Goal: Check status: Check status

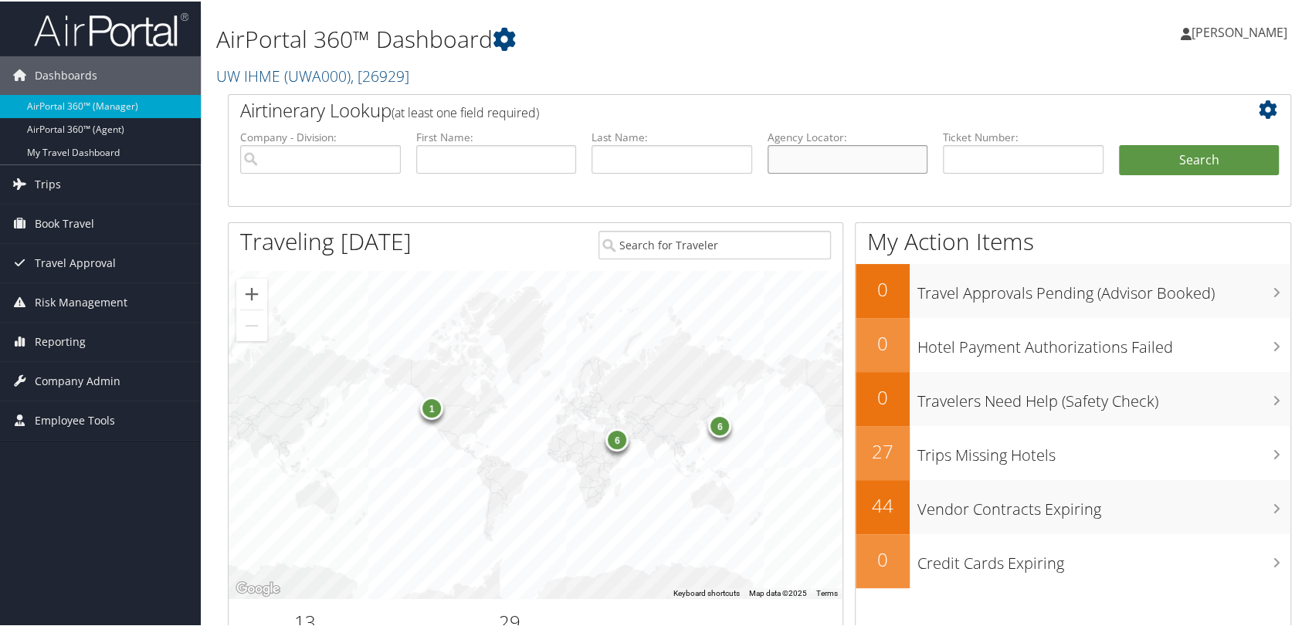
click at [828, 169] on input "text" at bounding box center [847, 158] width 161 height 29
paste input "DCH7F4"
type input "DCH7F4"
click at [1119, 144] on button "Search" at bounding box center [1199, 159] width 161 height 31
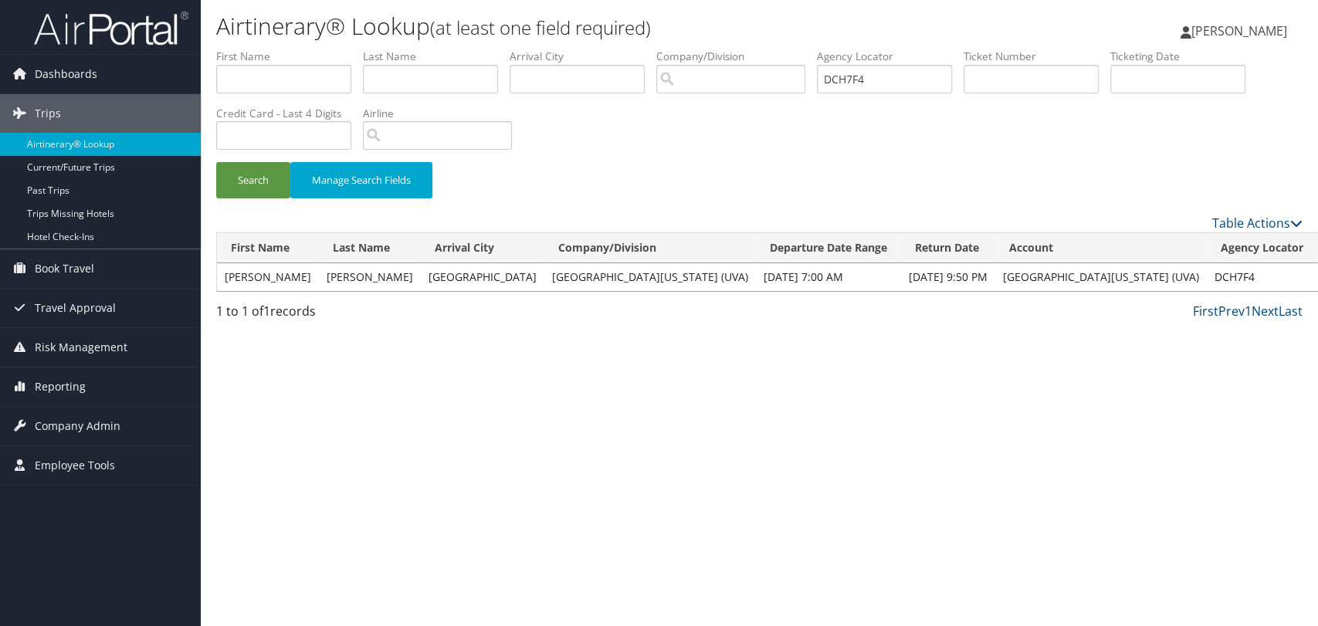
click at [1317, 276] on link "View" at bounding box center [1337, 276] width 24 height 15
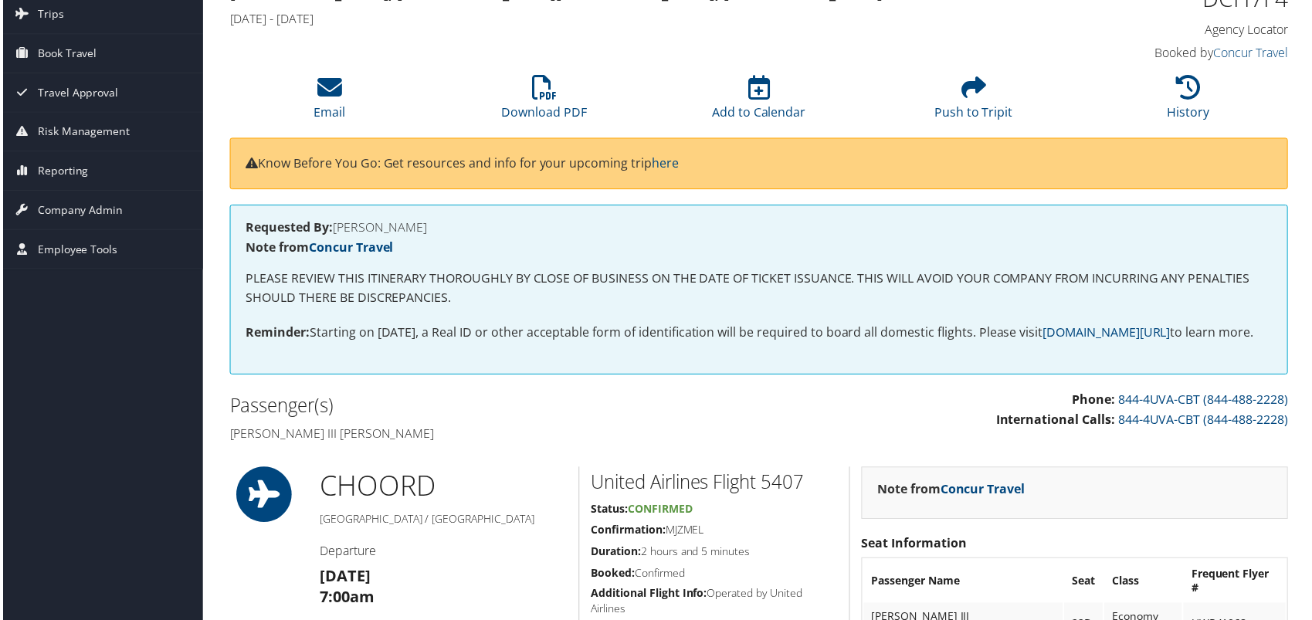
scroll to position [171, 0]
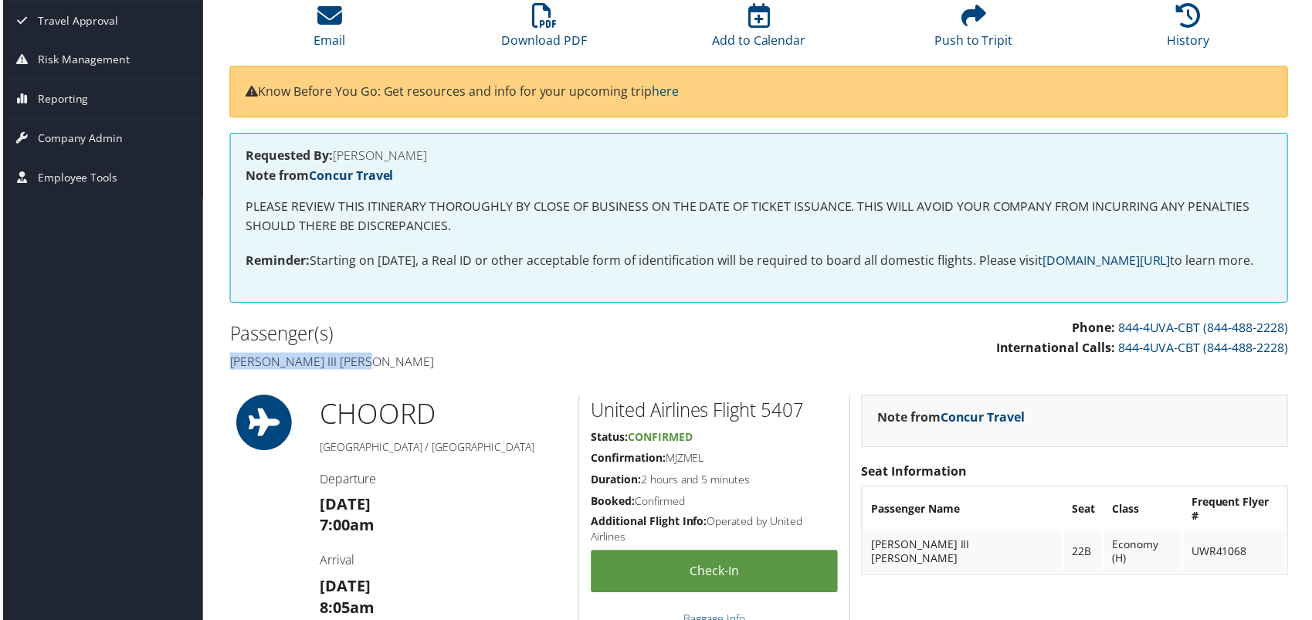
drag, startPoint x: 383, startPoint y: 377, endPoint x: 226, endPoint y: 387, distance: 157.0
click at [226, 377] on div "Passenger(s) Warren bruce iii Buford" at bounding box center [487, 349] width 543 height 58
copy h4 "Warren bruce iii Buford"
click at [567, 32] on link "Download PDF" at bounding box center [544, 30] width 86 height 37
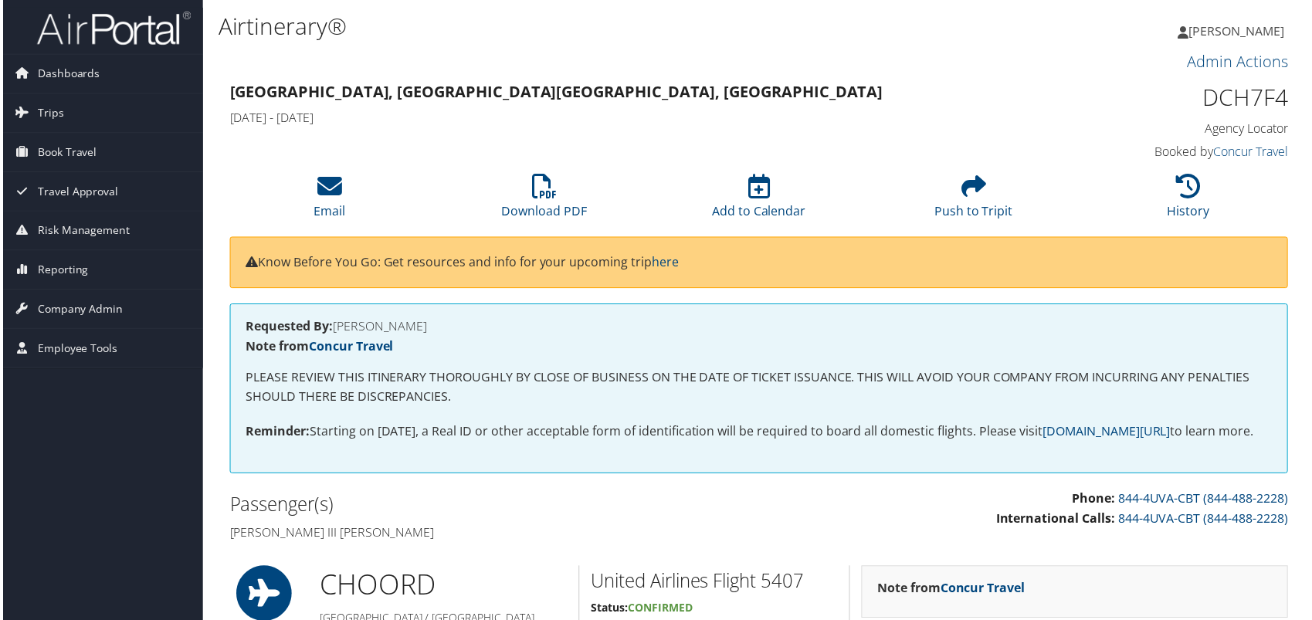
click at [1223, 93] on h1 "DCH7F4" at bounding box center [1166, 98] width 249 height 32
copy h1 "DCH7F4"
click at [86, 302] on span "Company Admin" at bounding box center [78, 310] width 86 height 39
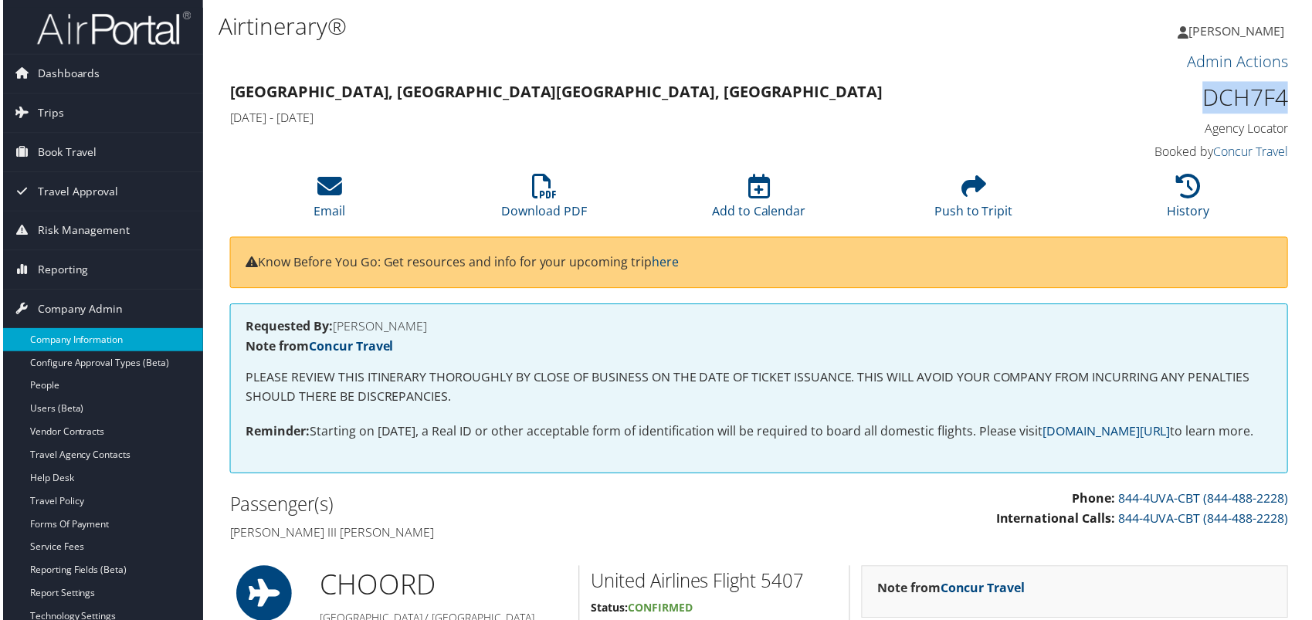
click at [86, 337] on link "Company Information" at bounding box center [100, 341] width 201 height 23
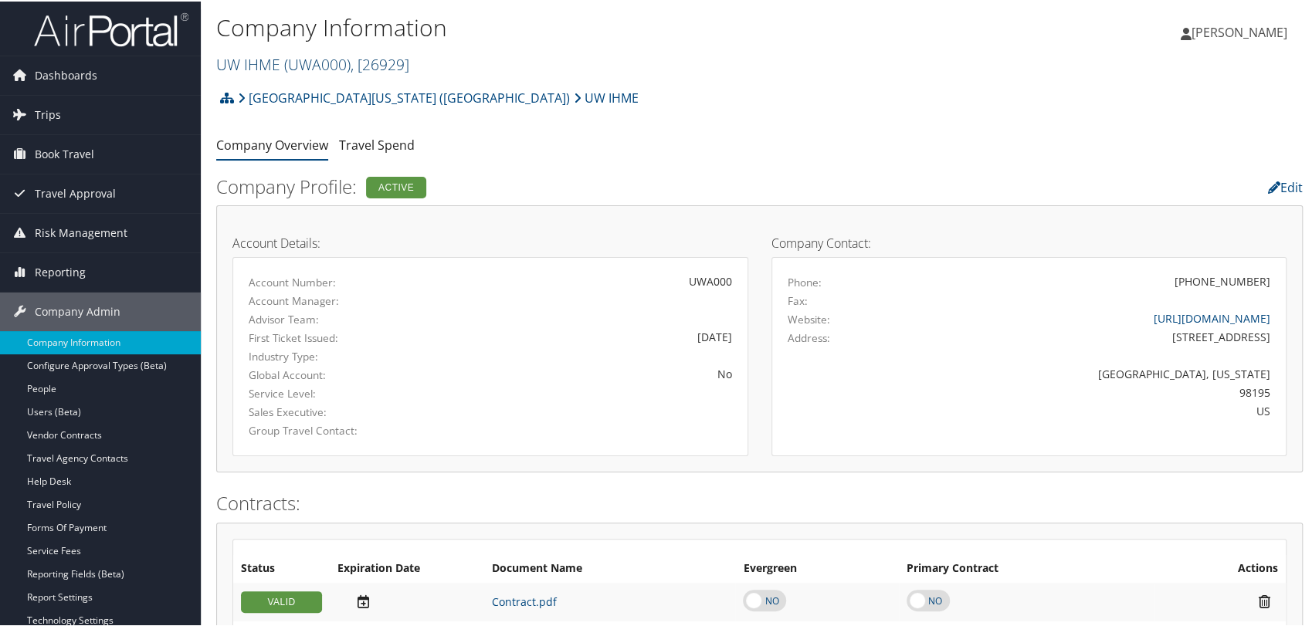
click at [286, 65] on span "( UWA000 )" at bounding box center [317, 62] width 66 height 21
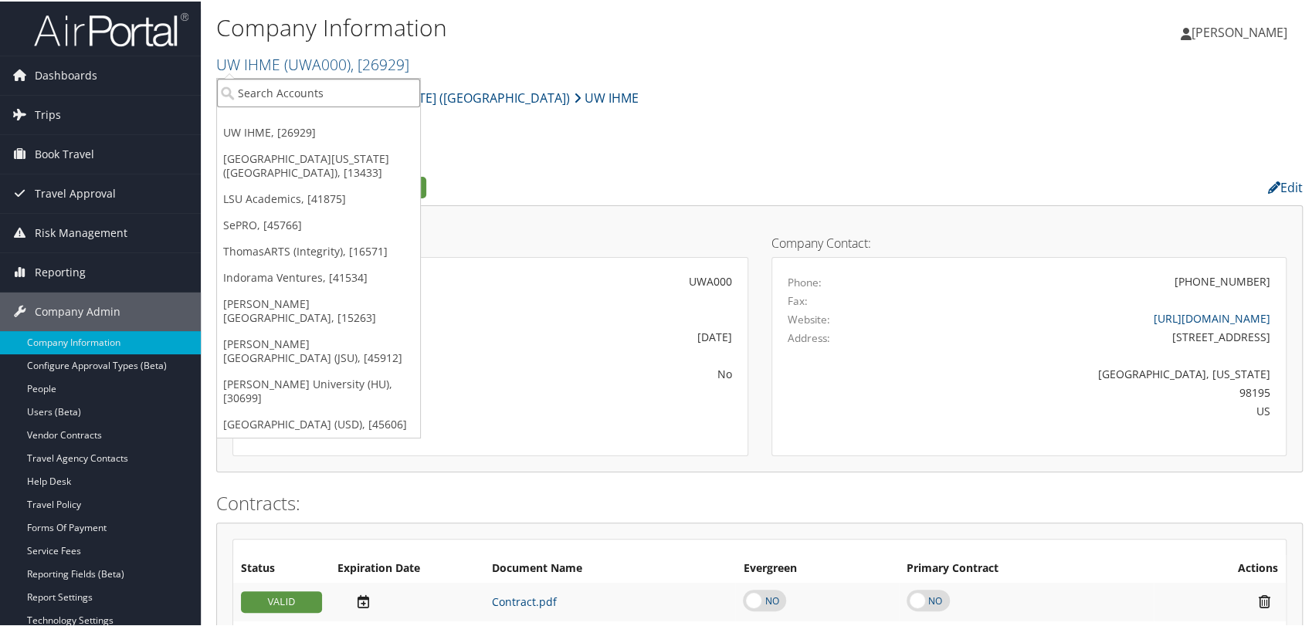
click at [295, 87] on input "search" at bounding box center [318, 91] width 203 height 29
type input "university of denver"
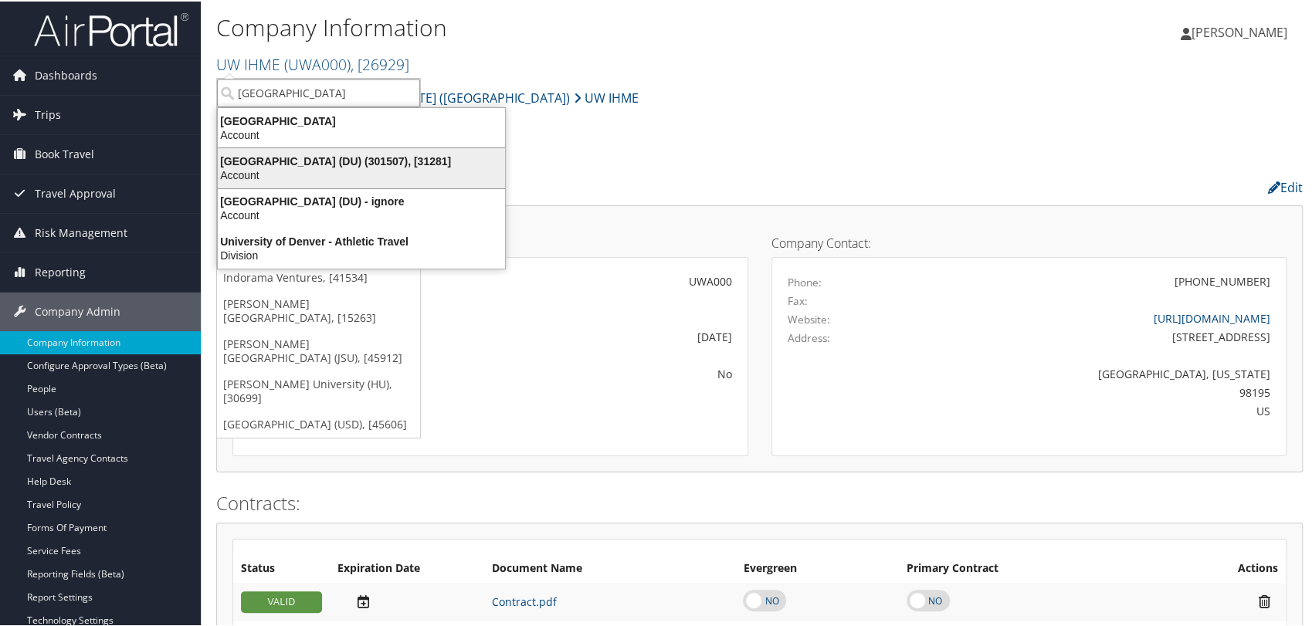
click at [289, 159] on div "University of Denver (DU) (301507), [31281]" at bounding box center [361, 160] width 306 height 14
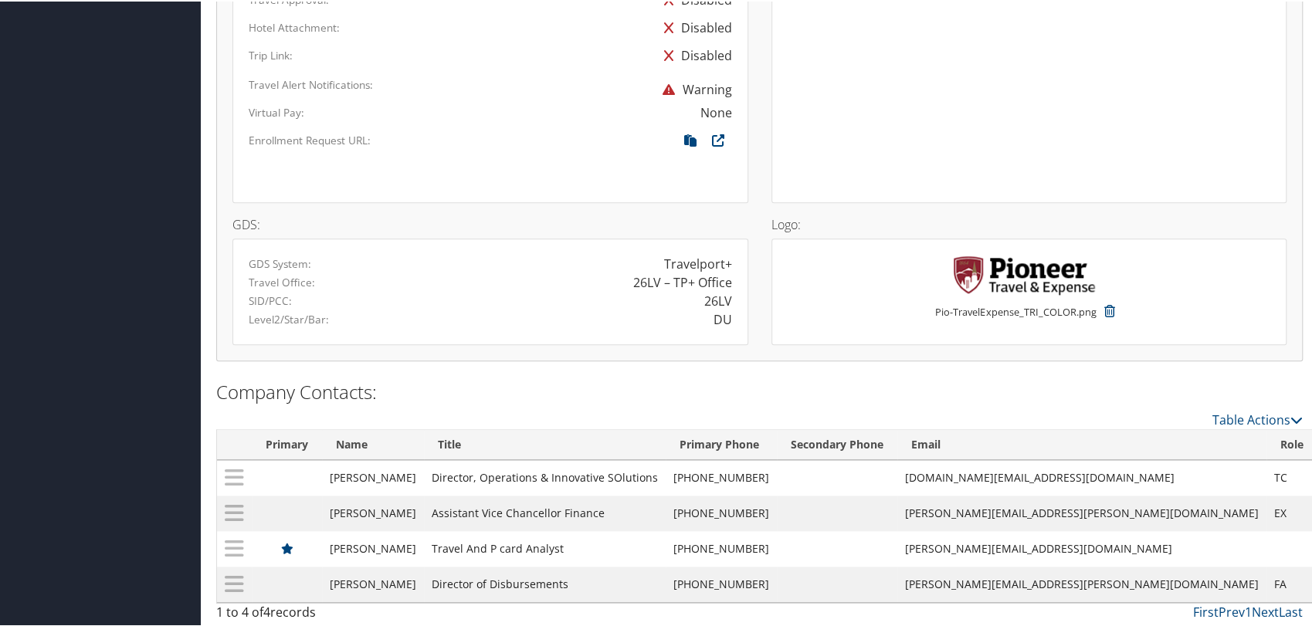
scroll to position [1075, 0]
click at [689, 141] on span at bounding box center [690, 138] width 28 height 17
click at [687, 136] on icon at bounding box center [690, 142] width 28 height 20
click at [689, 136] on icon at bounding box center [690, 142] width 28 height 20
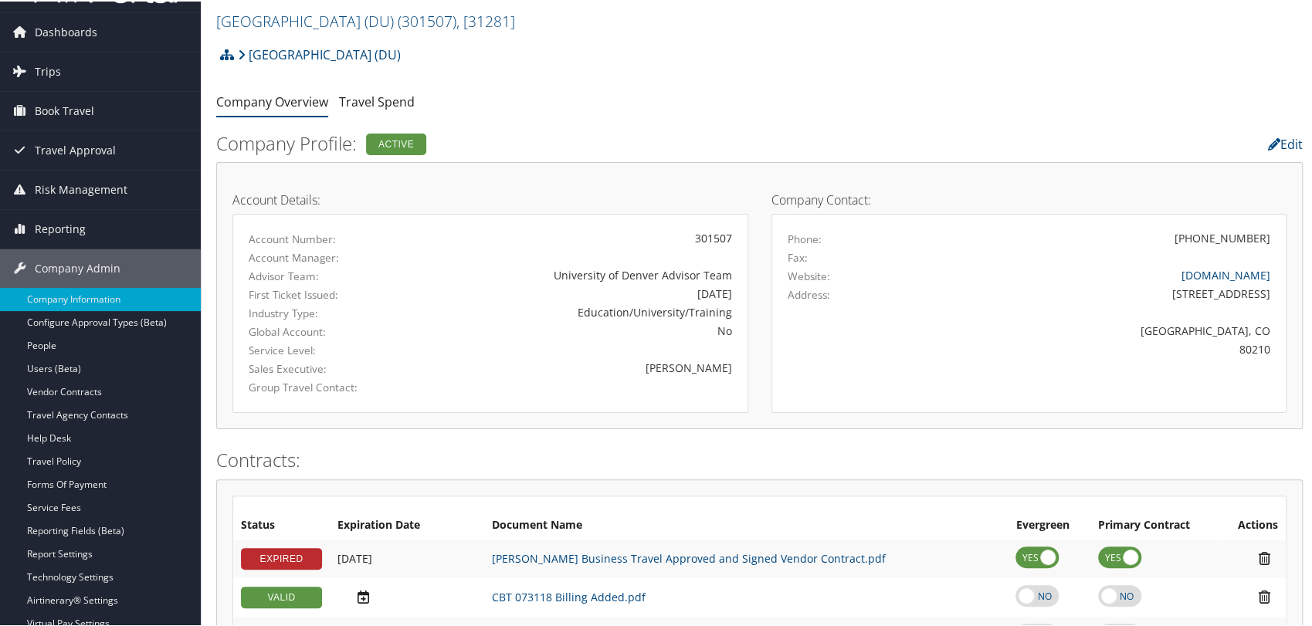
scroll to position [86, 0]
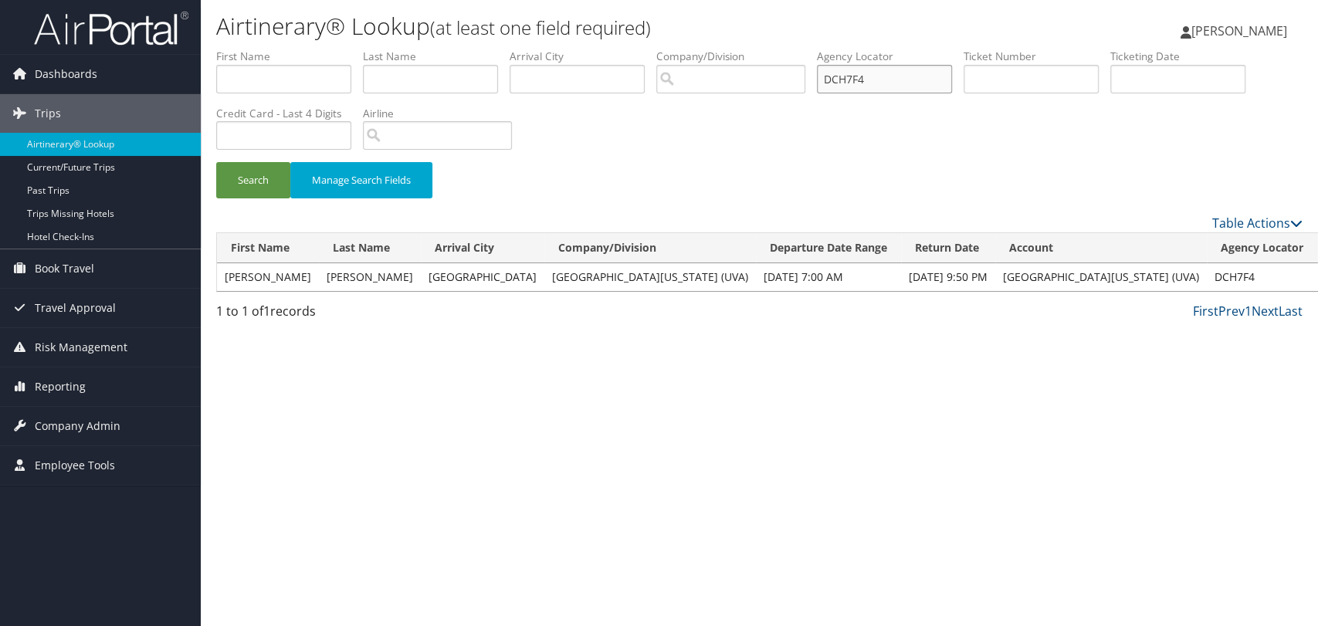
click at [872, 87] on input "DCH7F4" at bounding box center [884, 79] width 135 height 29
paste input "KWCL7"
type input "DKWCL7"
click at [216, 162] on button "Search" at bounding box center [253, 180] width 74 height 36
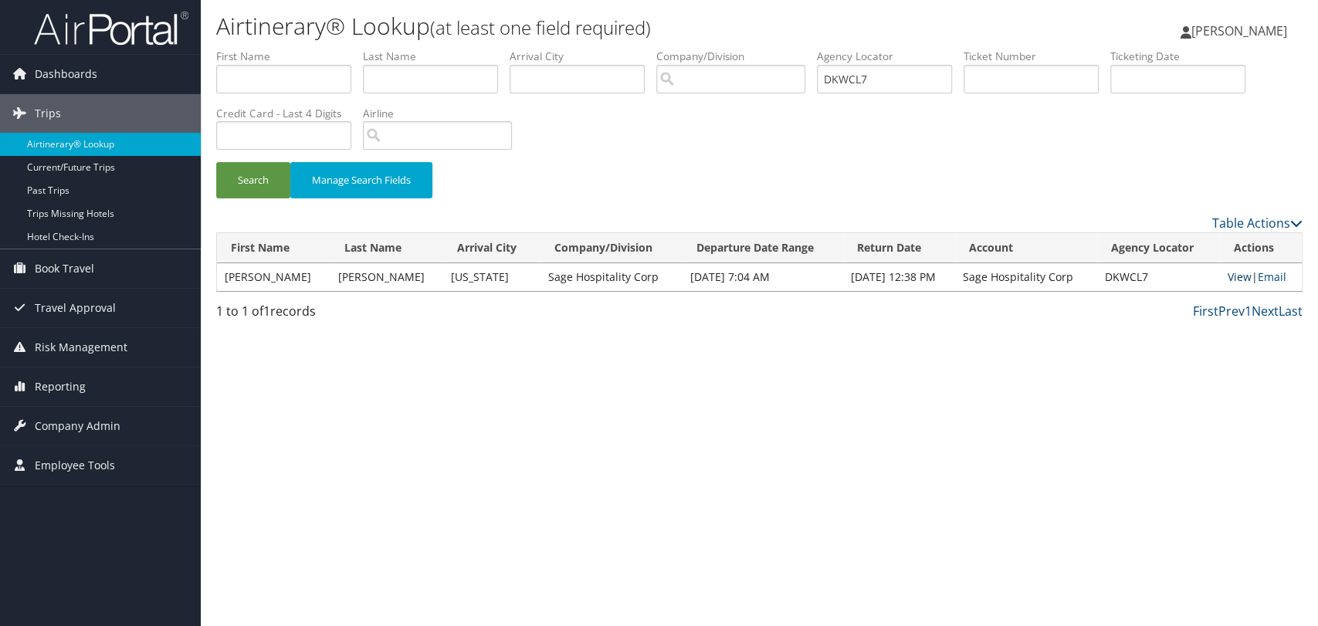
click at [1229, 278] on link "View" at bounding box center [1239, 276] width 24 height 15
click at [113, 426] on span "Company Admin" at bounding box center [78, 426] width 86 height 39
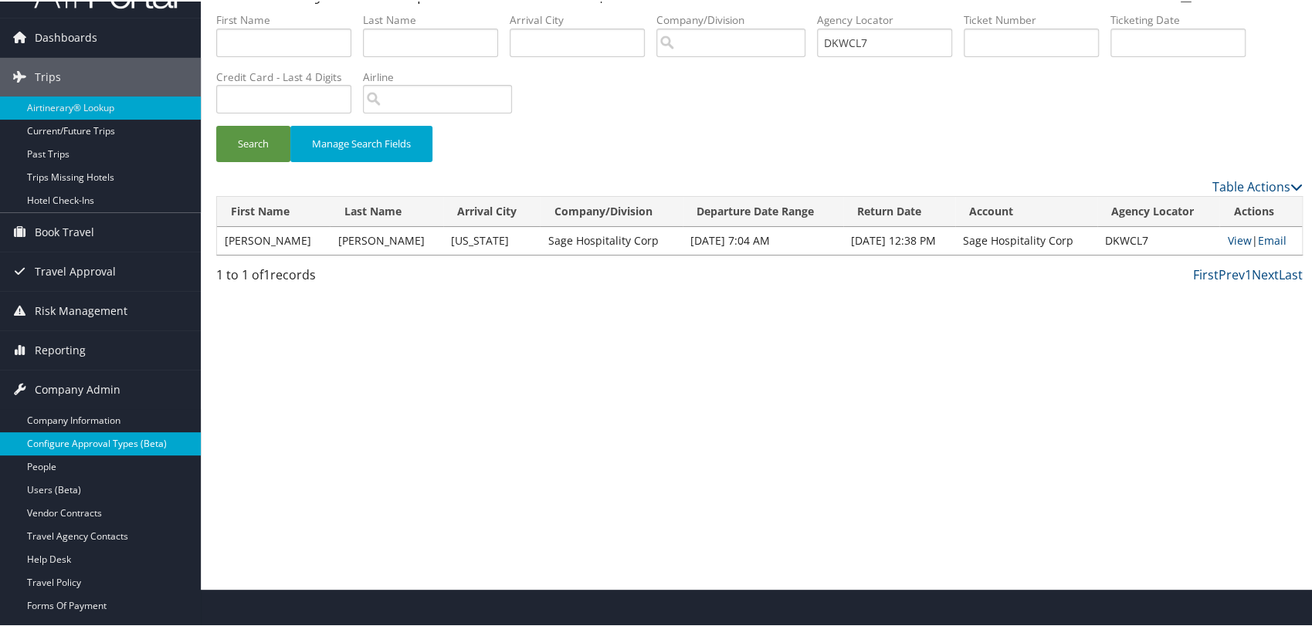
scroll to position [86, 0]
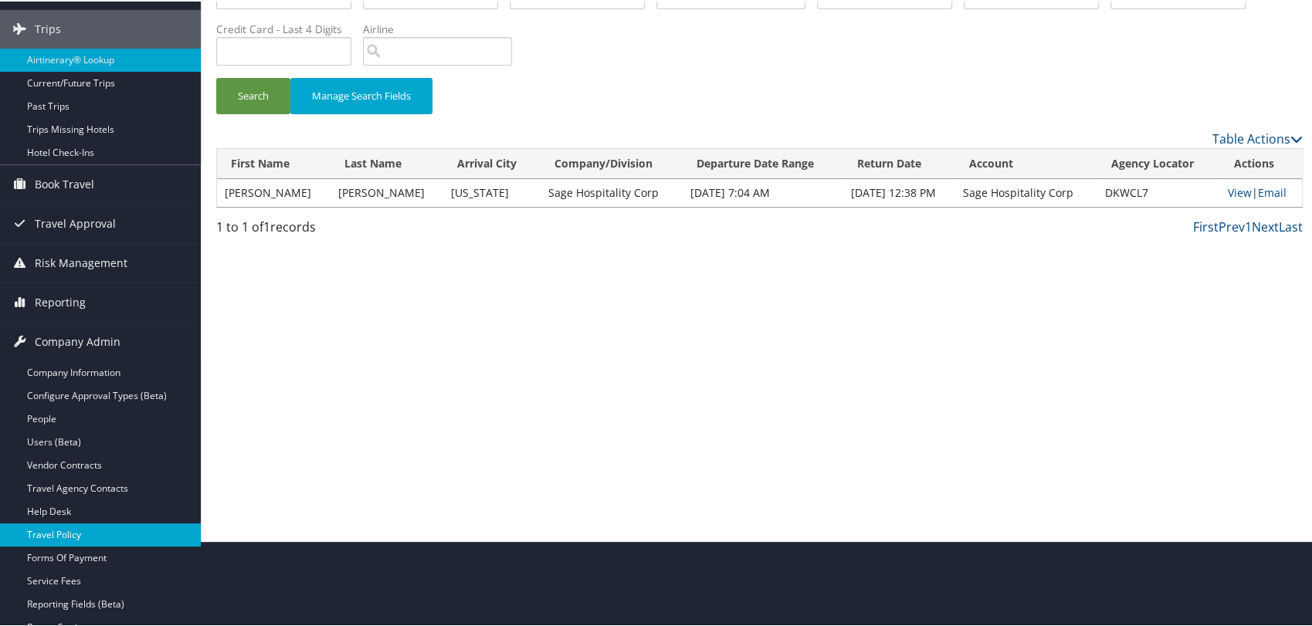
click at [84, 524] on link "Travel Policy" at bounding box center [100, 533] width 201 height 23
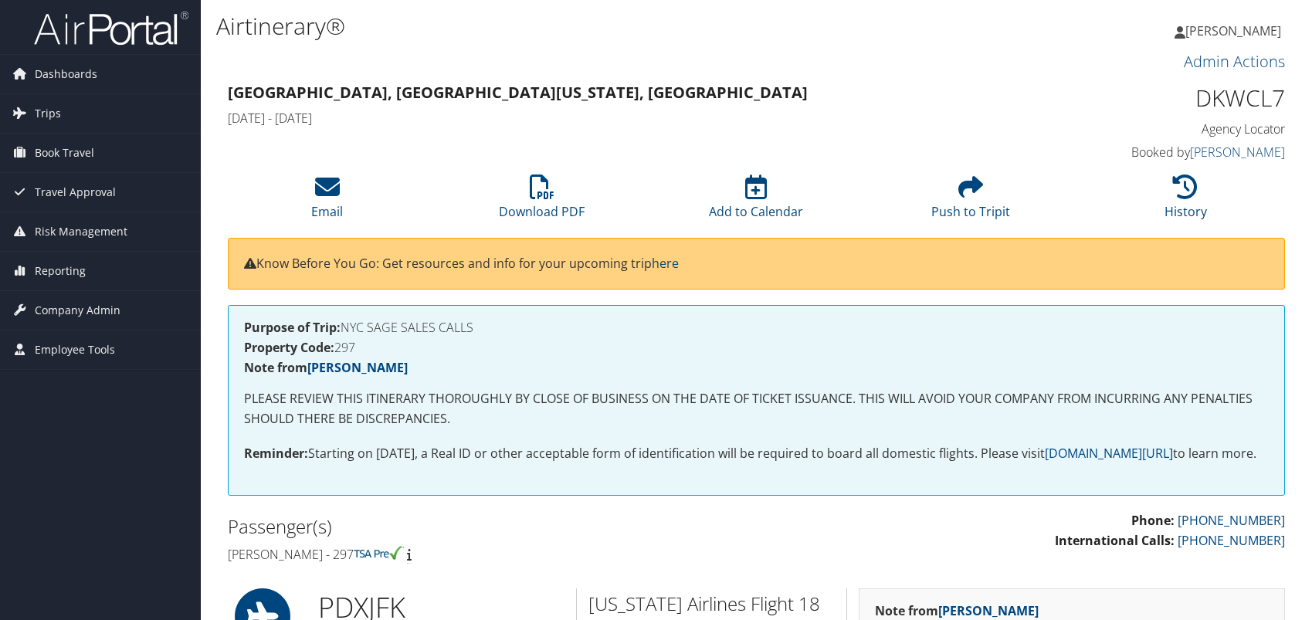
scroll to position [86, 0]
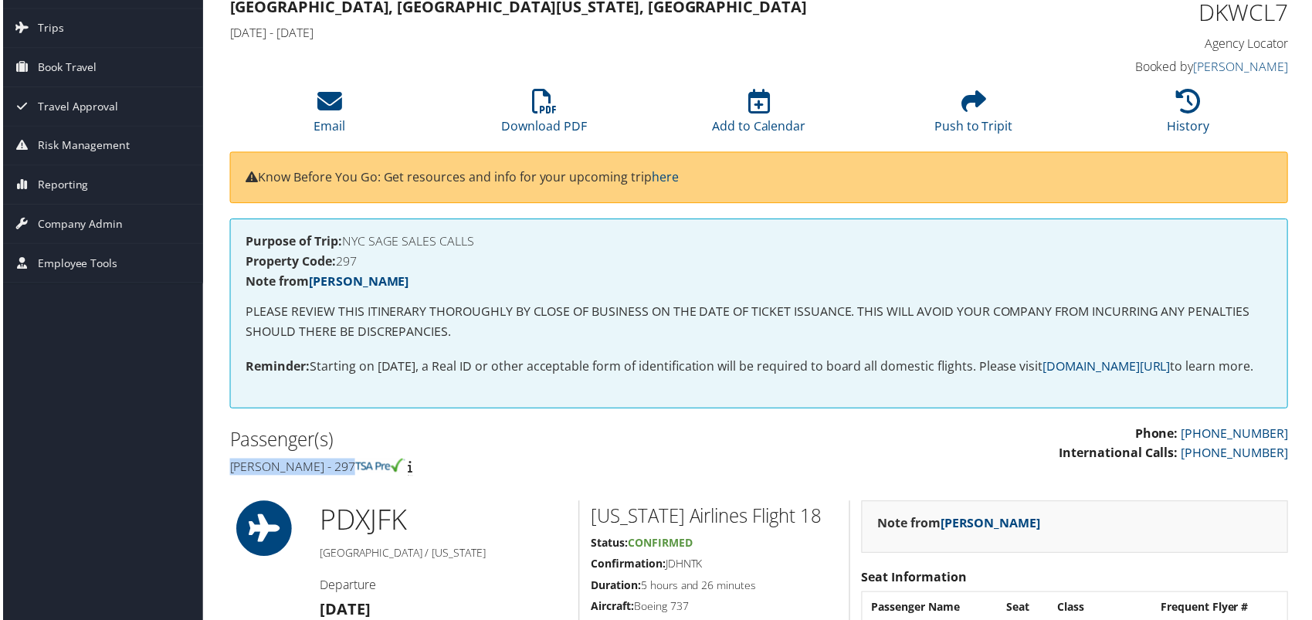
drag, startPoint x: 358, startPoint y: 492, endPoint x: 221, endPoint y: 489, distance: 137.4
click at [221, 483] on div "Passenger(s) [PERSON_NAME] - 297" at bounding box center [487, 454] width 543 height 58
copy h4 "[PERSON_NAME]"
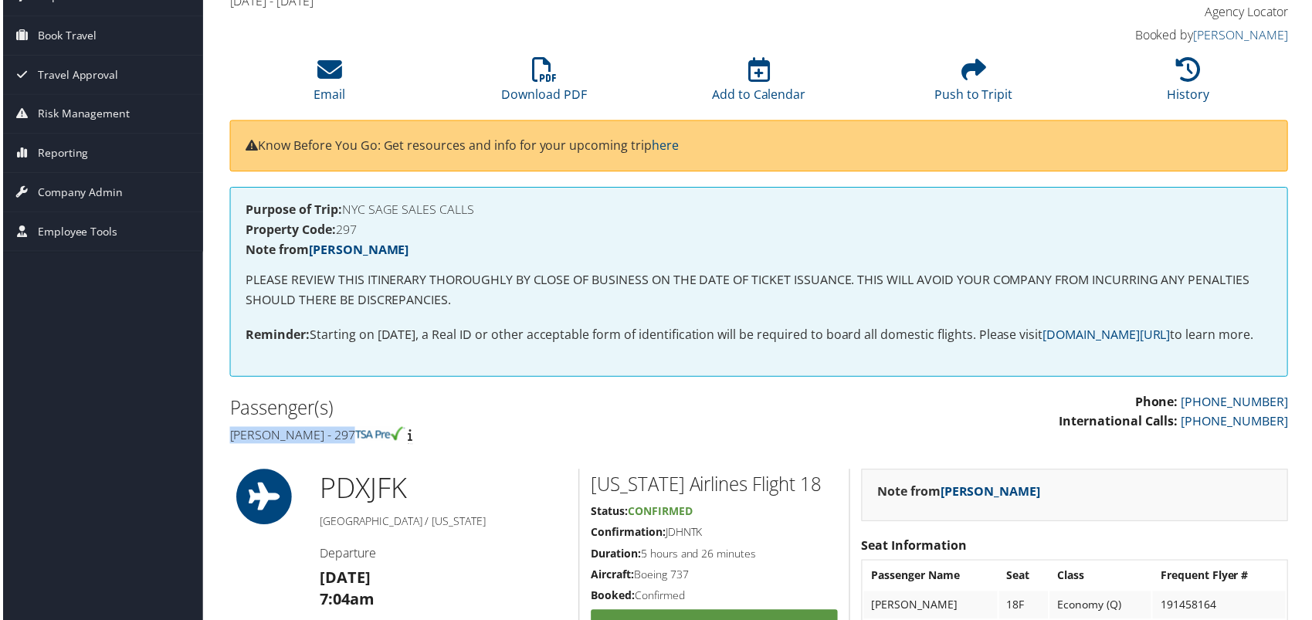
scroll to position [0, 0]
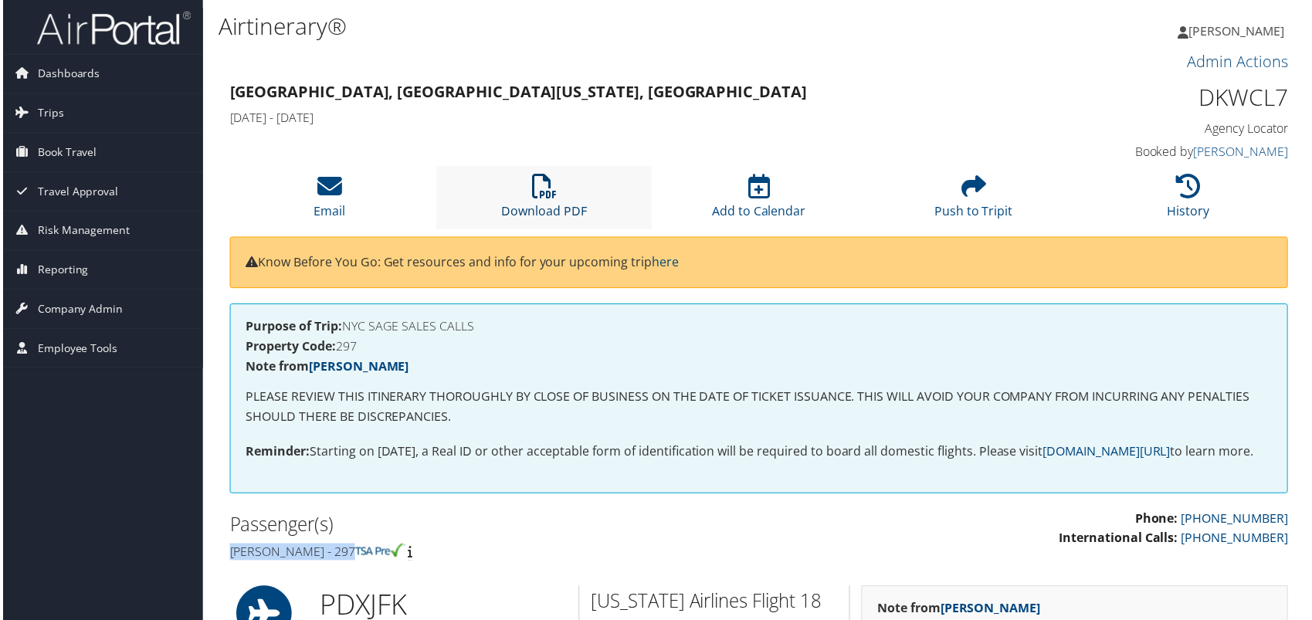
click at [531, 194] on icon at bounding box center [543, 186] width 25 height 25
click at [1224, 94] on h1 "DKWCL7" at bounding box center [1166, 98] width 249 height 32
copy h1 "DKWCL7"
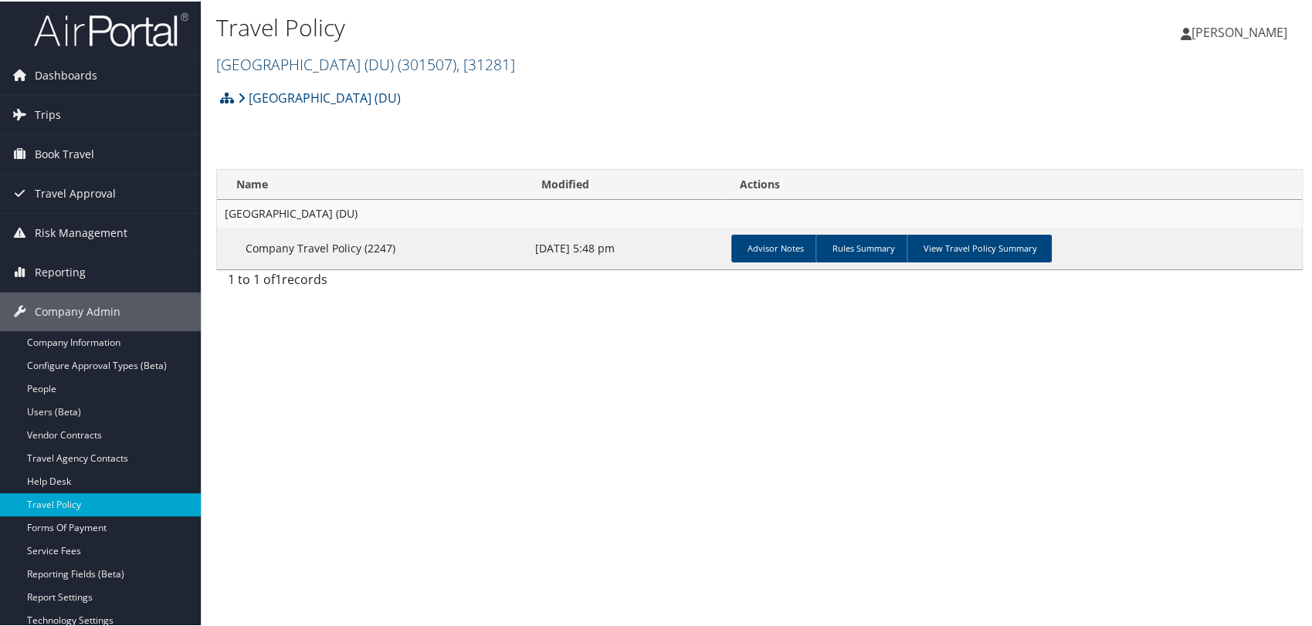
click at [357, 59] on link "University of Denver (DU) ( 301507 ) , [ 31281 ]" at bounding box center [365, 62] width 299 height 21
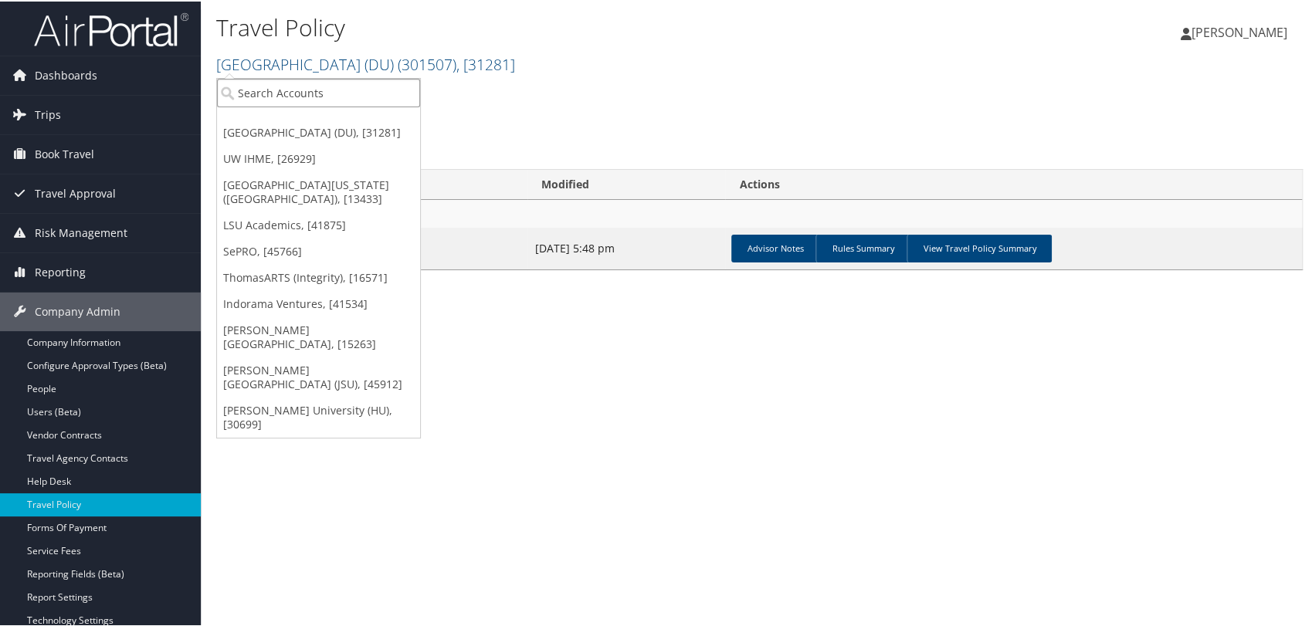
click at [360, 89] on input "search" at bounding box center [318, 91] width 203 height 29
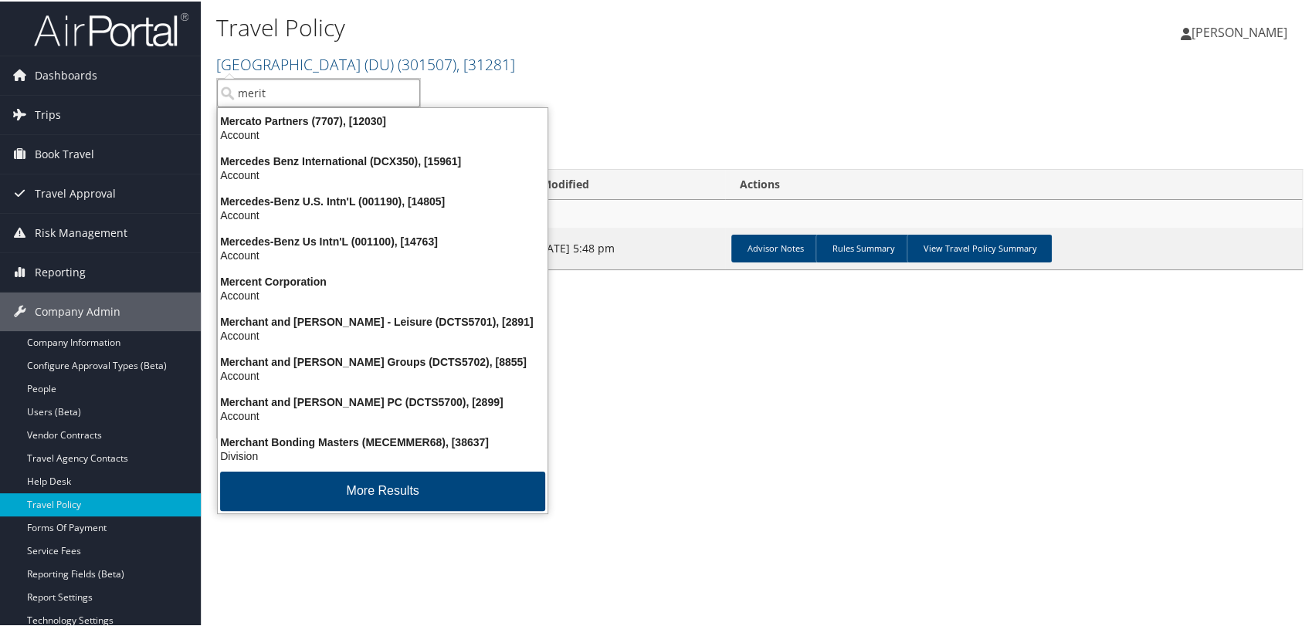
type input "merit m"
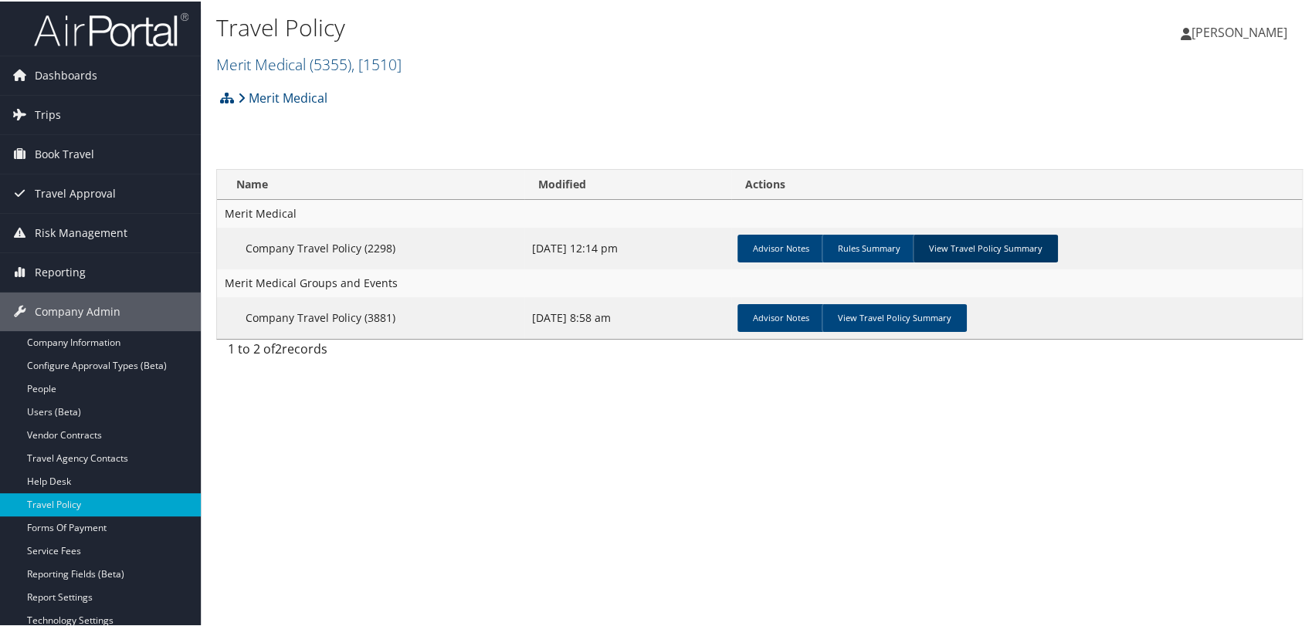
click at [1007, 235] on link "View Travel Policy Summary" at bounding box center [984, 247] width 145 height 28
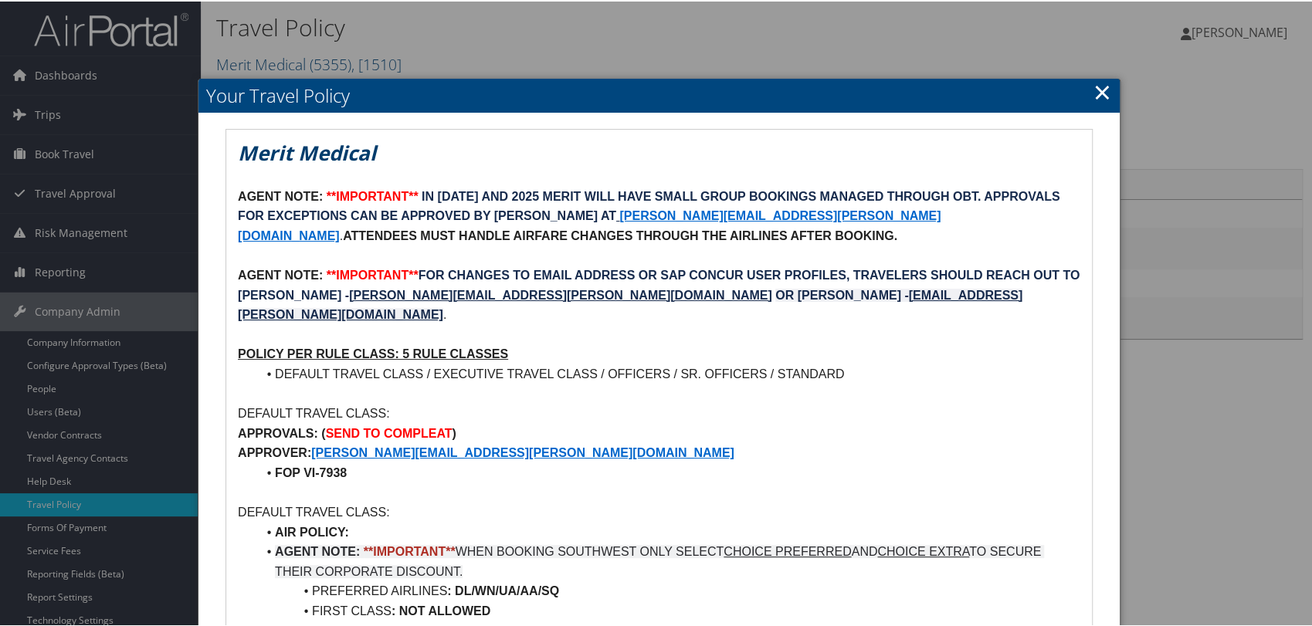
click at [1099, 83] on link "×" at bounding box center [1102, 90] width 18 height 31
